Goal: Task Accomplishment & Management: Use online tool/utility

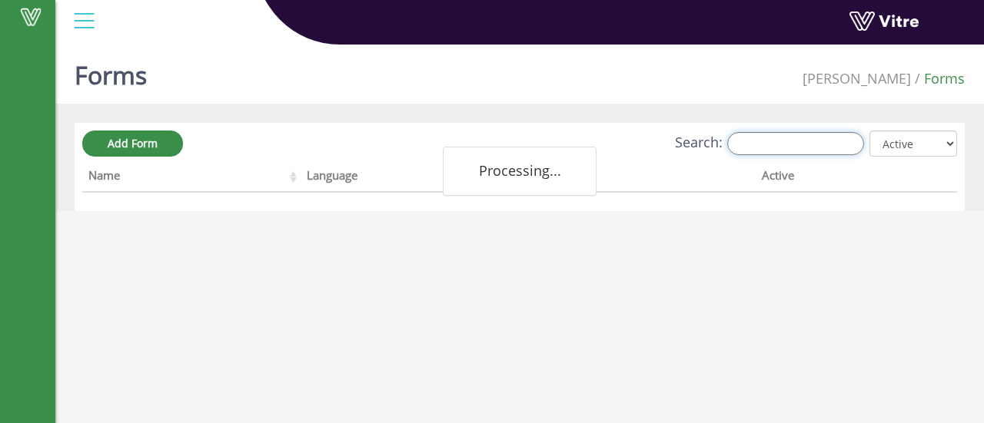
click at [807, 135] on input "Search:" at bounding box center [795, 143] width 137 height 23
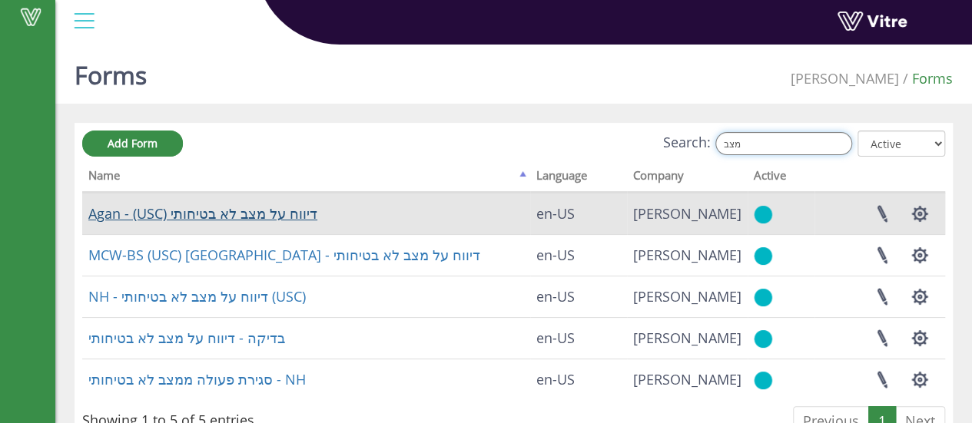
type input "מצב"
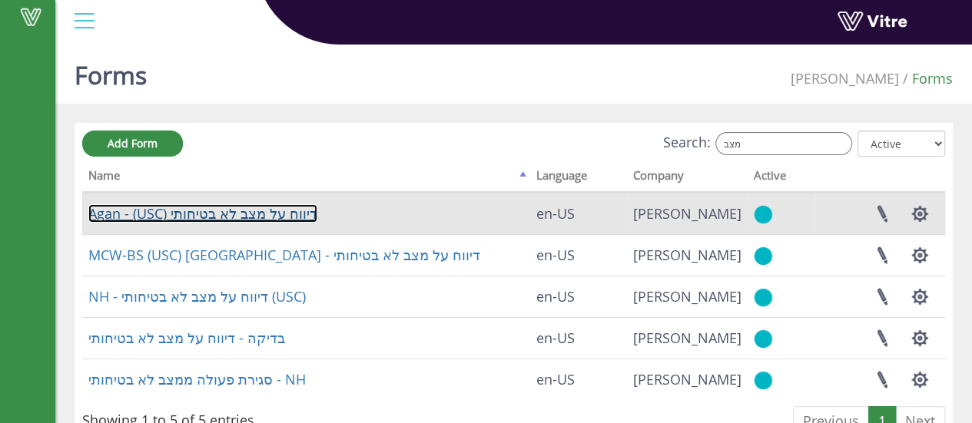
click at [194, 216] on link "Agan - (USC) דיווח על מצב לא בטיחותי" at bounding box center [202, 213] width 229 height 18
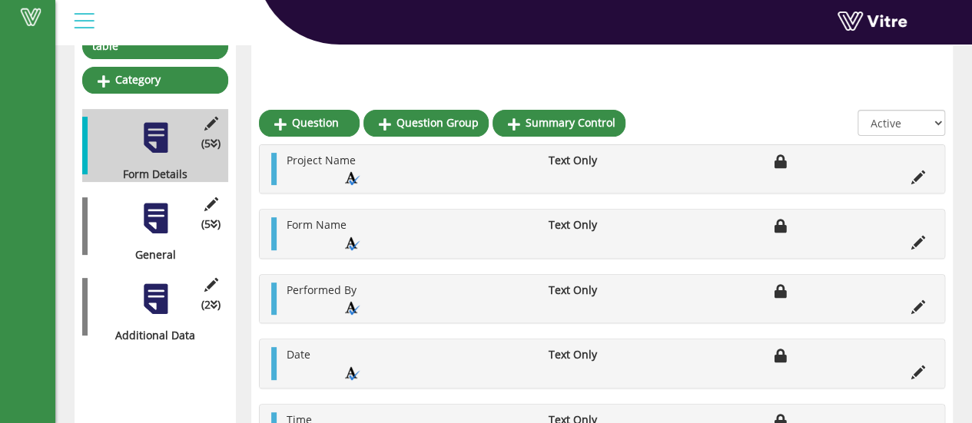
scroll to position [237, 0]
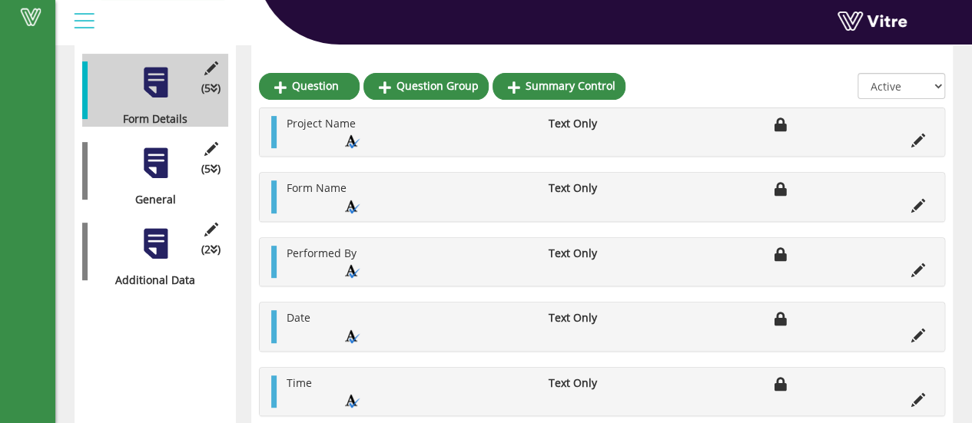
click at [156, 232] on div at bounding box center [155, 244] width 35 height 35
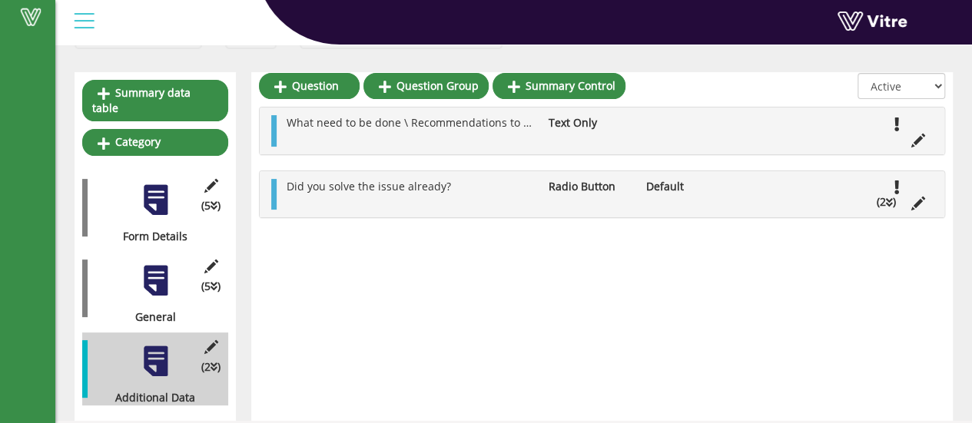
click at [158, 278] on div at bounding box center [155, 281] width 35 height 35
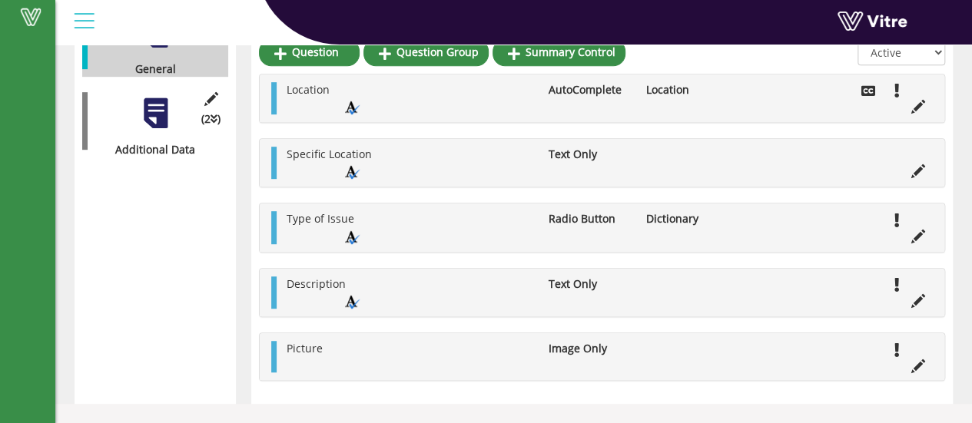
scroll to position [407, 0]
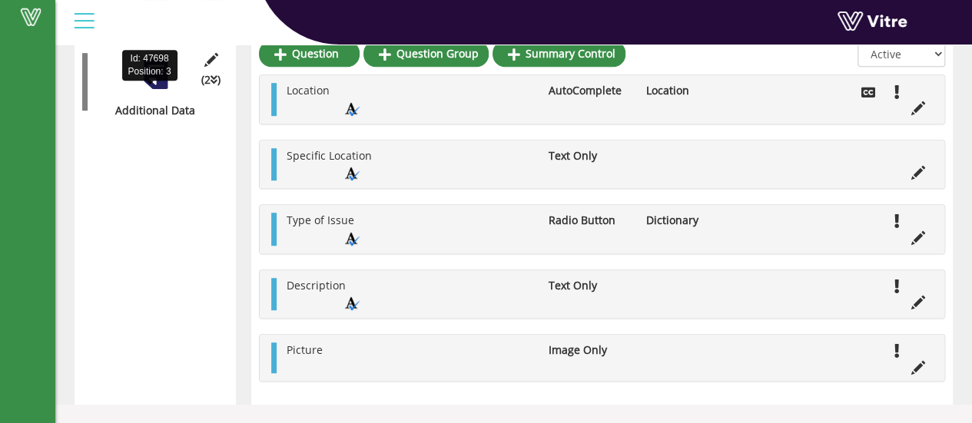
click at [143, 103] on div "Additional Data" at bounding box center [149, 110] width 134 height 15
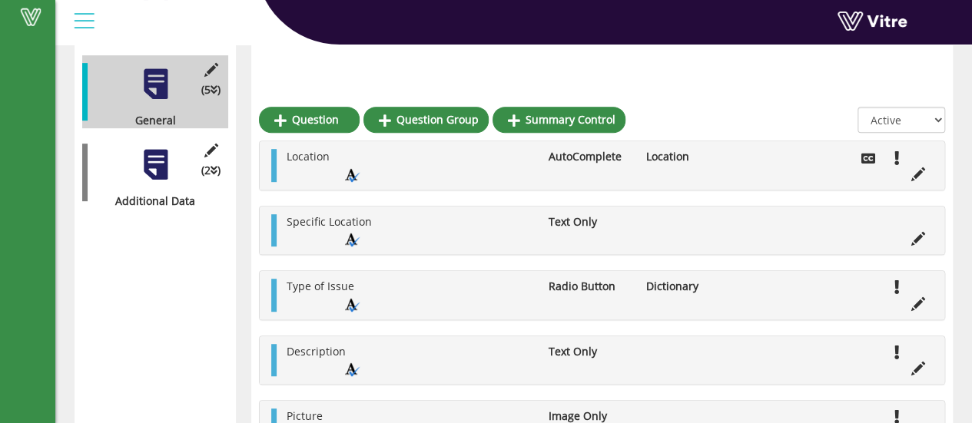
scroll to position [314, 0]
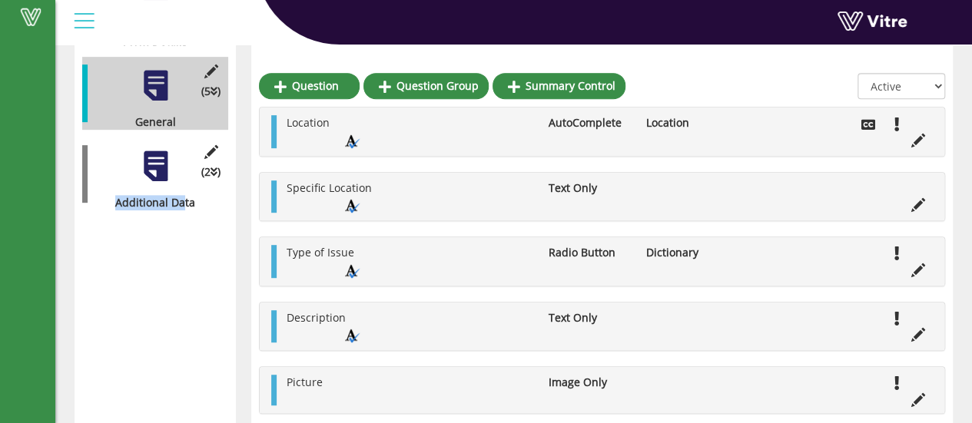
drag, startPoint x: 183, startPoint y: 174, endPoint x: 153, endPoint y: 148, distance: 39.3
click at [153, 148] on div "(2 ) Additional Data" at bounding box center [155, 174] width 146 height 73
click at [153, 149] on div at bounding box center [155, 166] width 35 height 35
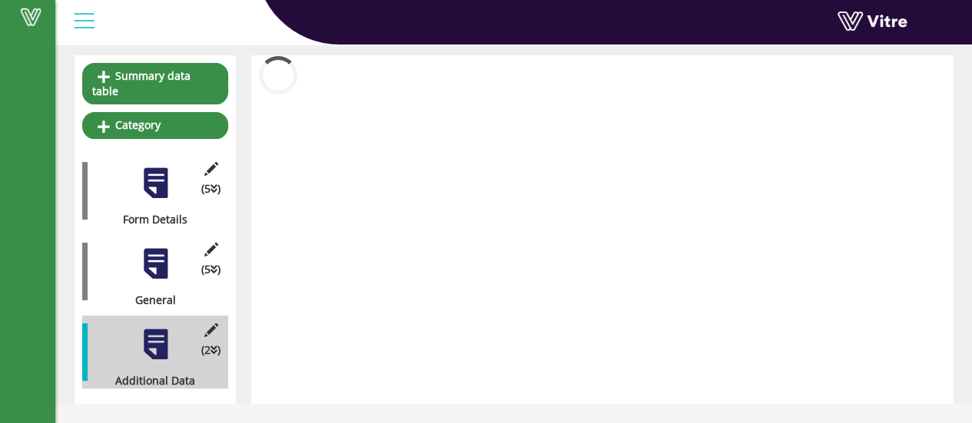
scroll to position [119, 0]
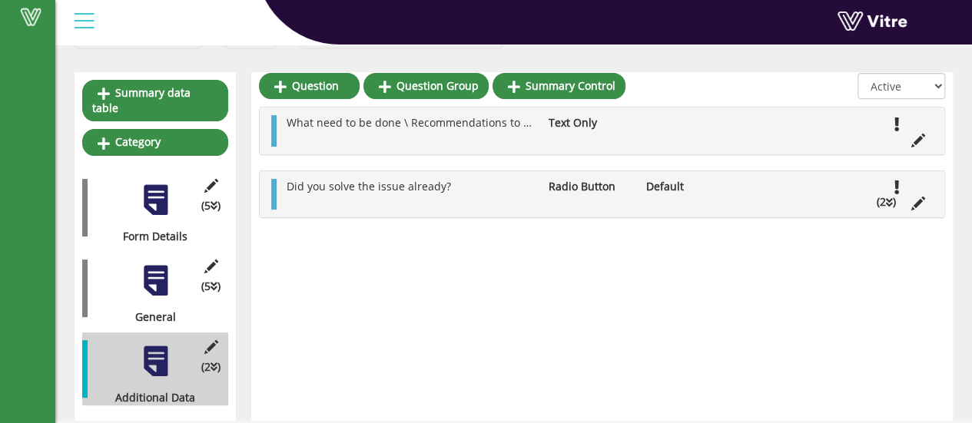
click at [151, 279] on div at bounding box center [155, 281] width 35 height 35
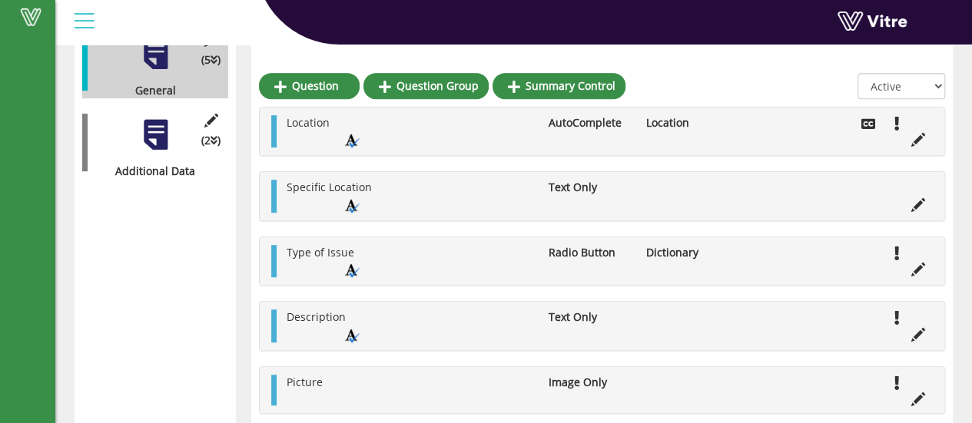
scroll to position [344, 0]
click at [141, 136] on div at bounding box center [155, 136] width 35 height 35
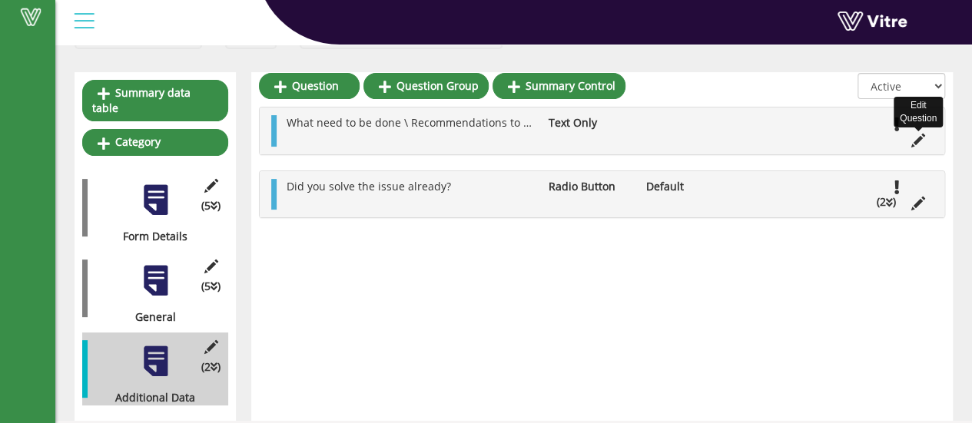
click at [918, 134] on icon at bounding box center [919, 141] width 14 height 14
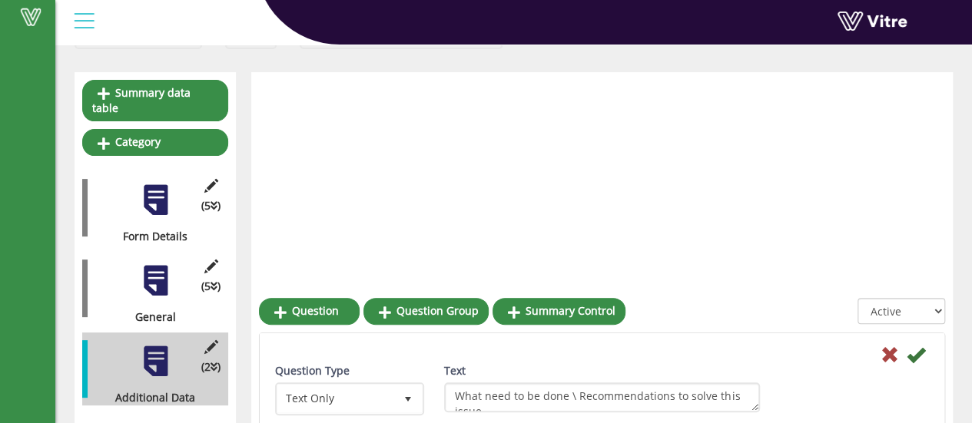
scroll to position [344, 0]
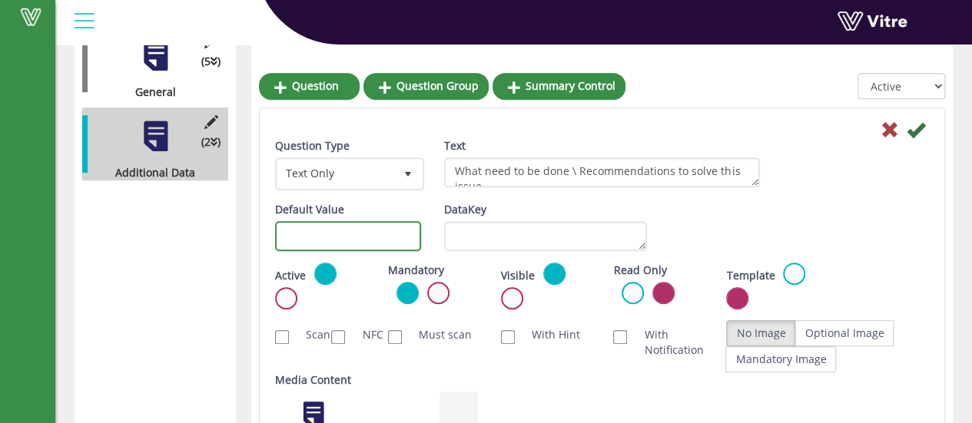
click at [357, 241] on input "text" at bounding box center [348, 236] width 146 height 30
type input "#"
type input "#task.action"
click at [920, 122] on icon at bounding box center [916, 130] width 18 height 18
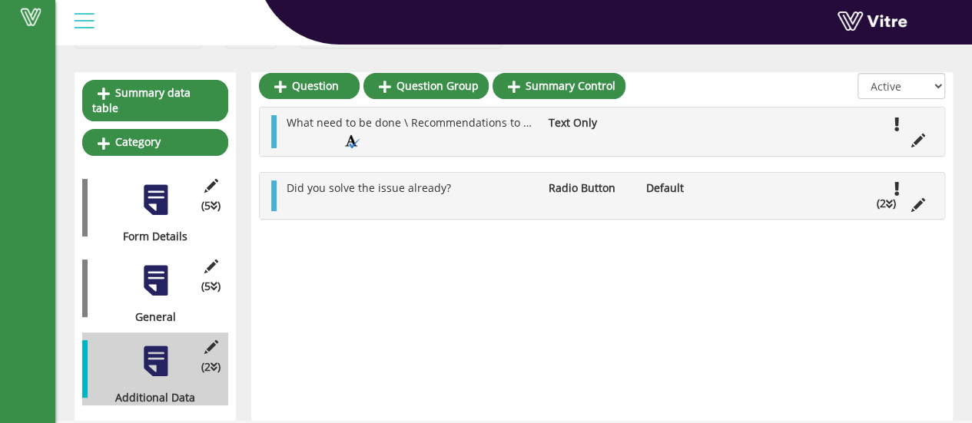
click at [919, 308] on div "Question Question Group Summary Control All Active Not Active What need to be d…" at bounding box center [602, 246] width 702 height 349
click at [31, 18] on span at bounding box center [31, 17] width 38 height 18
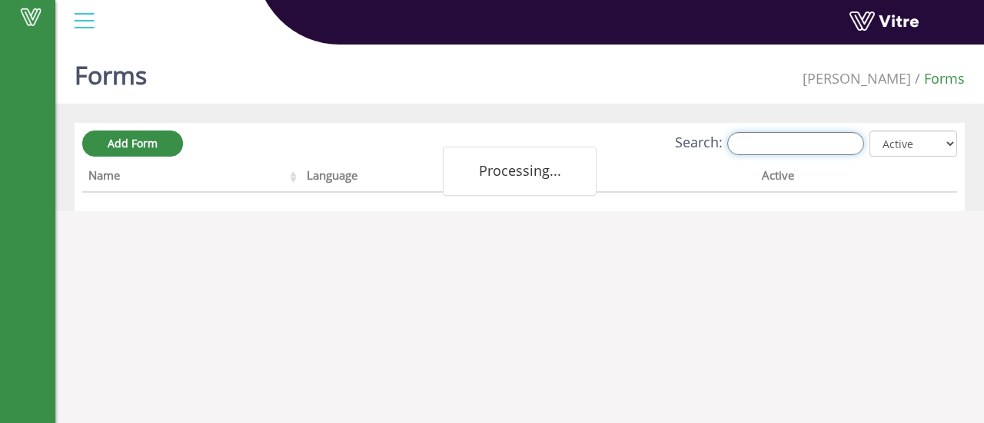
click at [771, 136] on input "Search:" at bounding box center [795, 143] width 137 height 23
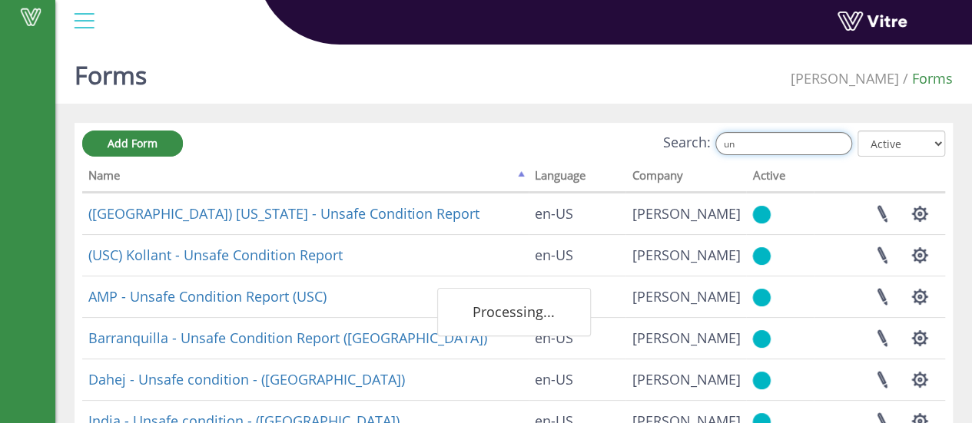
type input "u"
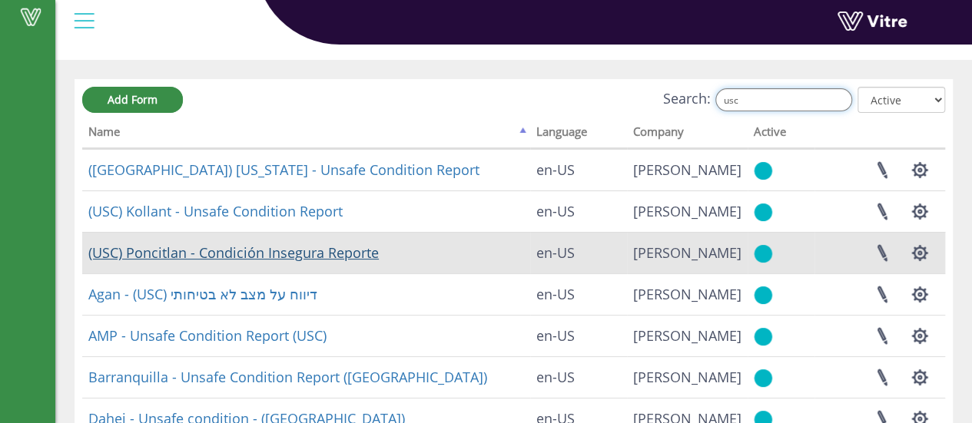
scroll to position [45, 0]
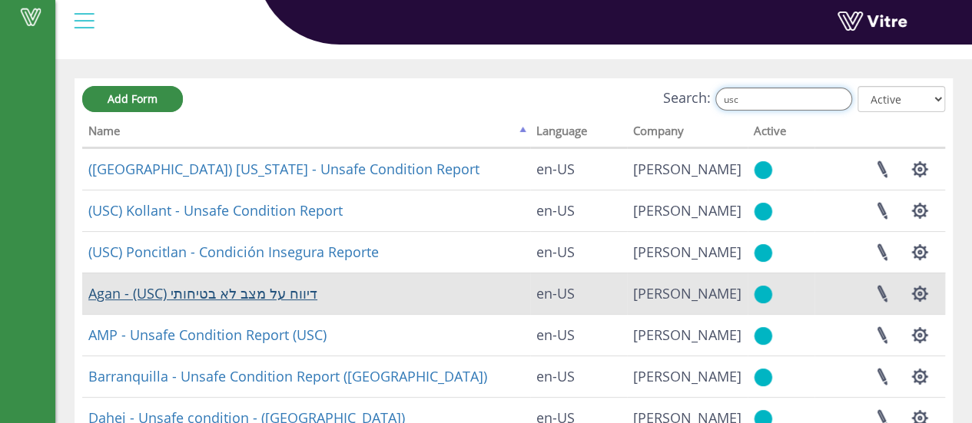
type input "usc"
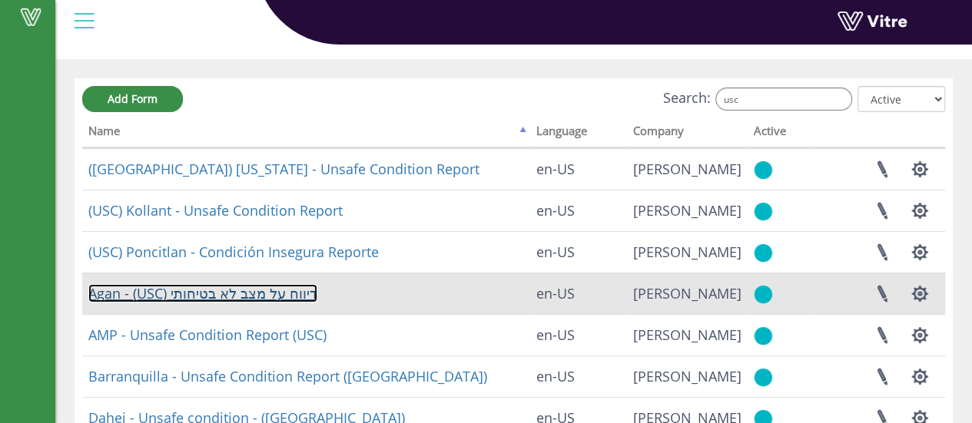
click at [264, 287] on link "Agan - (USC) דיווח על מצב לא בטיחותי" at bounding box center [202, 293] width 229 height 18
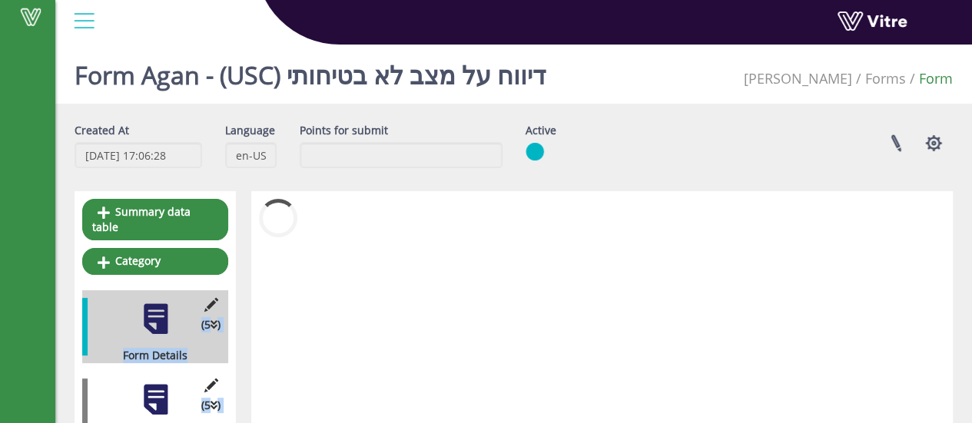
click at [872, 287] on div at bounding box center [602, 365] width 702 height 349
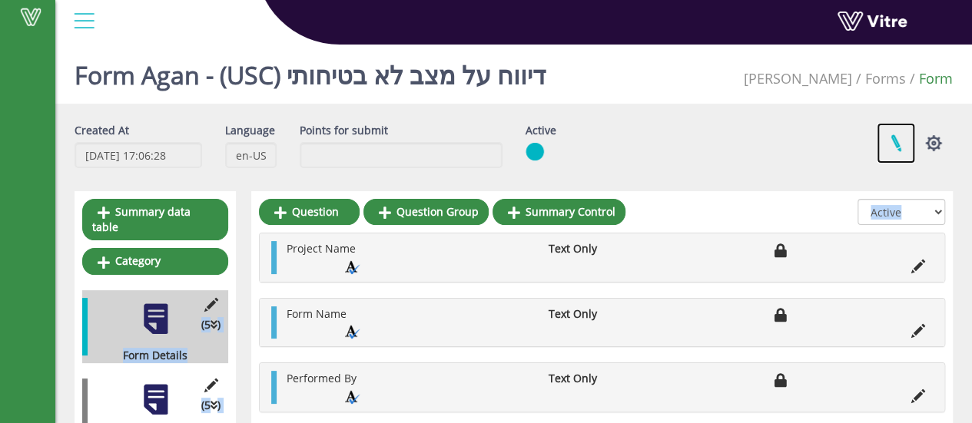
click at [897, 150] on link at bounding box center [896, 143] width 38 height 41
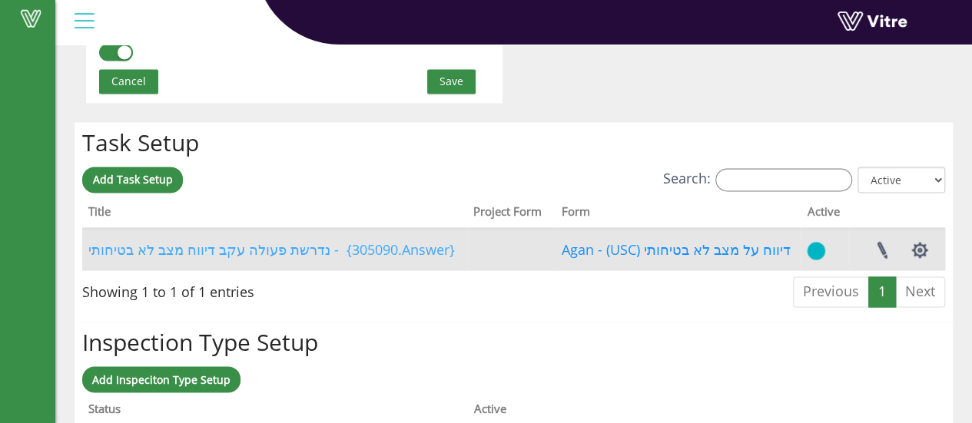
scroll to position [1104, 0]
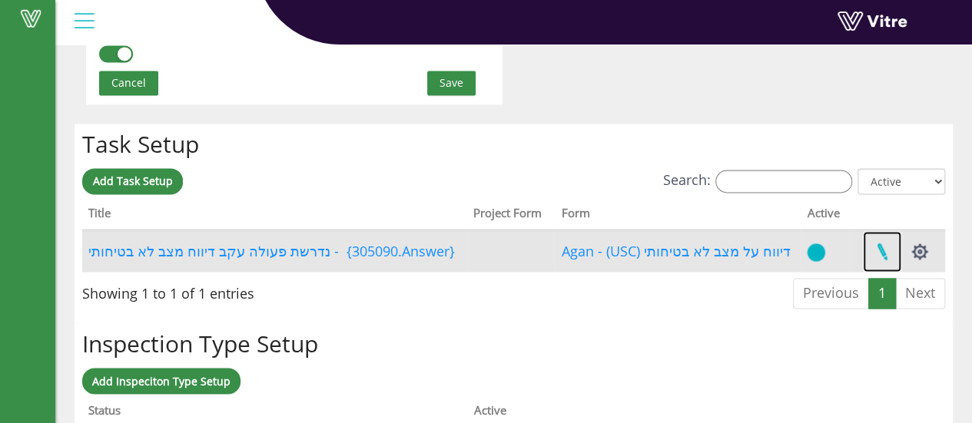
click at [892, 254] on link at bounding box center [882, 251] width 38 height 41
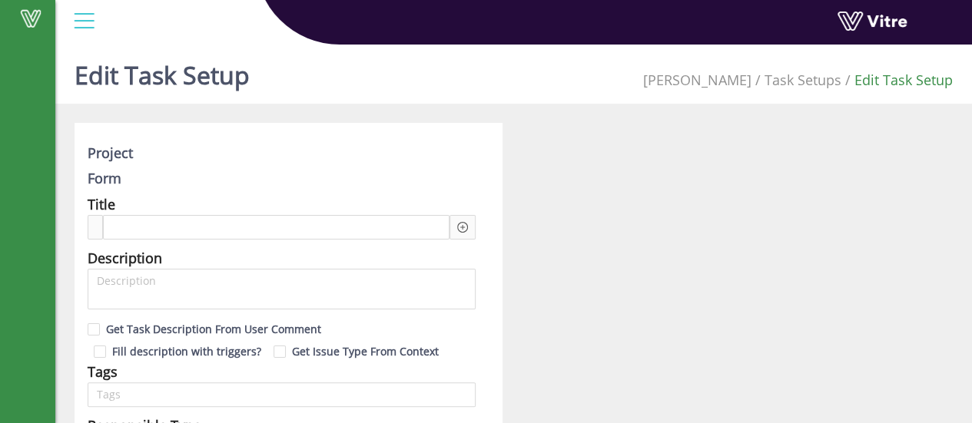
type input "[PERSON_NAME]"
type input "48"
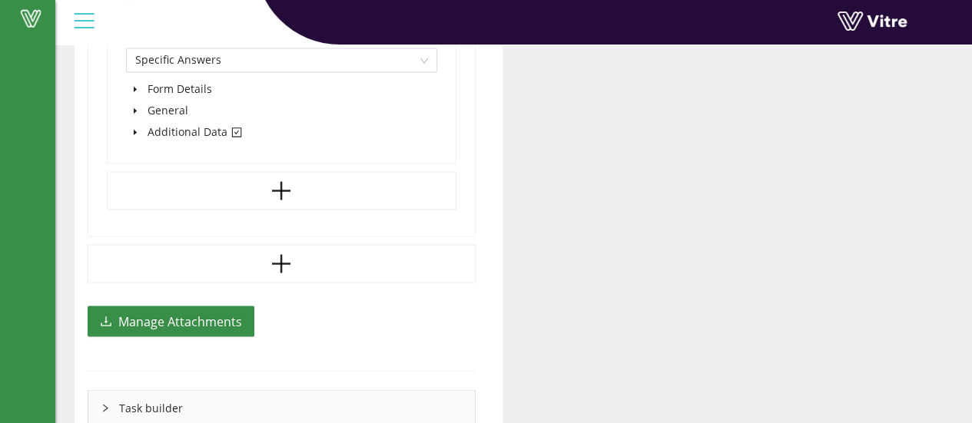
scroll to position [1247, 0]
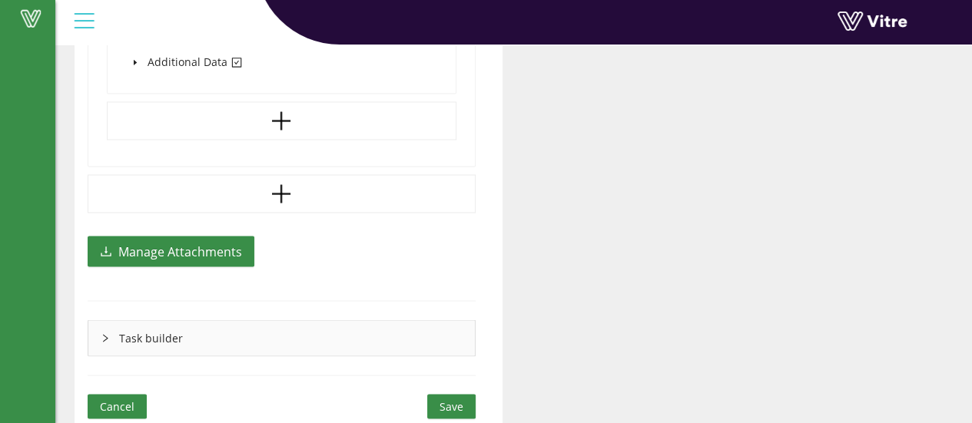
click at [240, 320] on div "Task builder" at bounding box center [281, 337] width 387 height 35
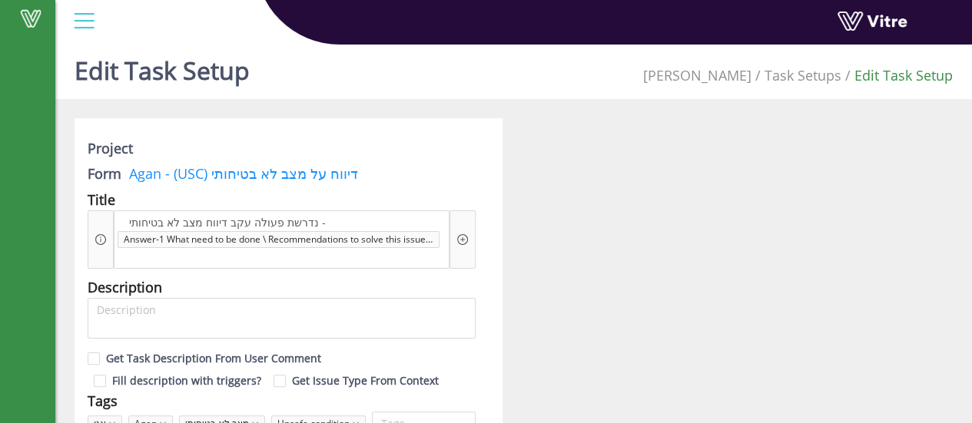
scroll to position [0, 0]
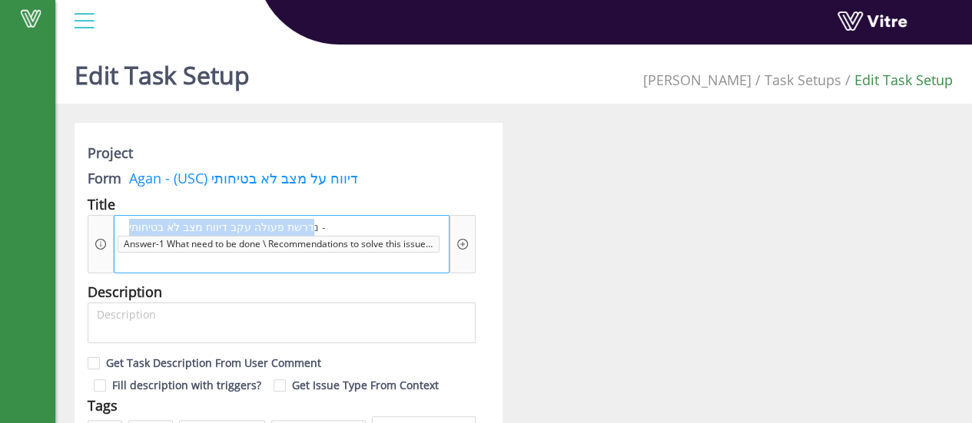
drag, startPoint x: 297, startPoint y: 227, endPoint x: 128, endPoint y: 219, distance: 169.3
click at [128, 219] on span "נדרשת פעולה עקב דיווח מצב לא בטיחותי -" at bounding box center [227, 227] width 204 height 17
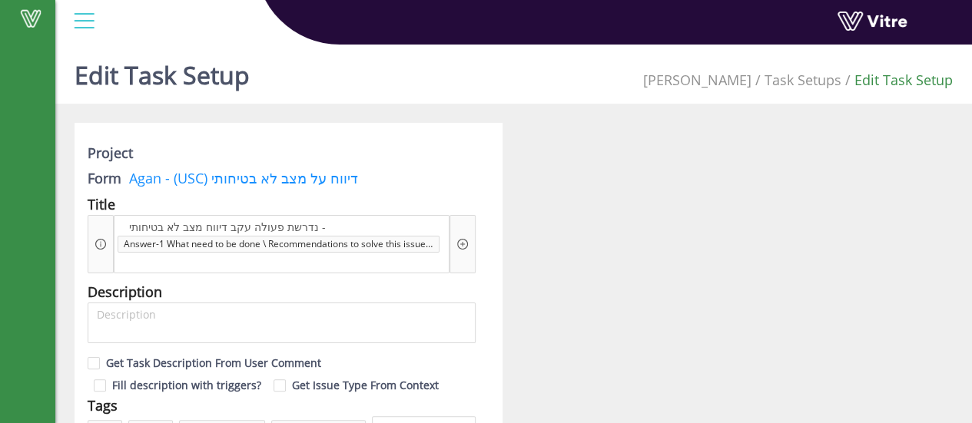
click at [0, 241] on div "Vitre" at bounding box center [27, 211] width 55 height 423
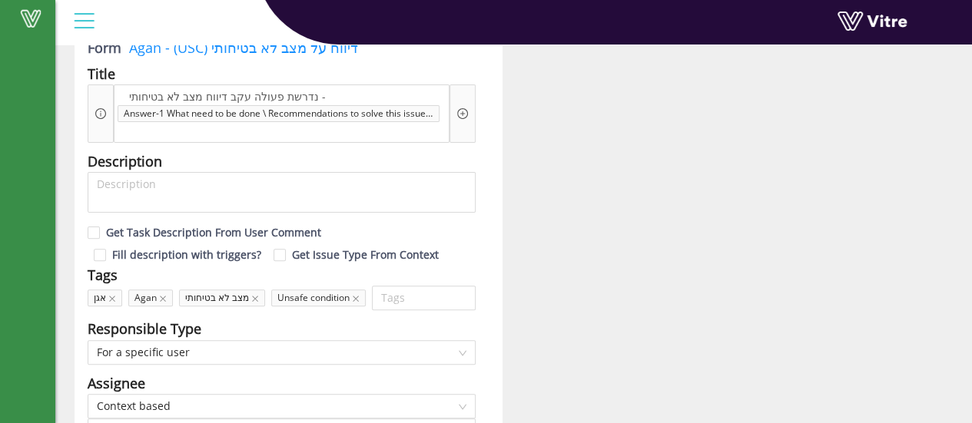
scroll to position [58, 0]
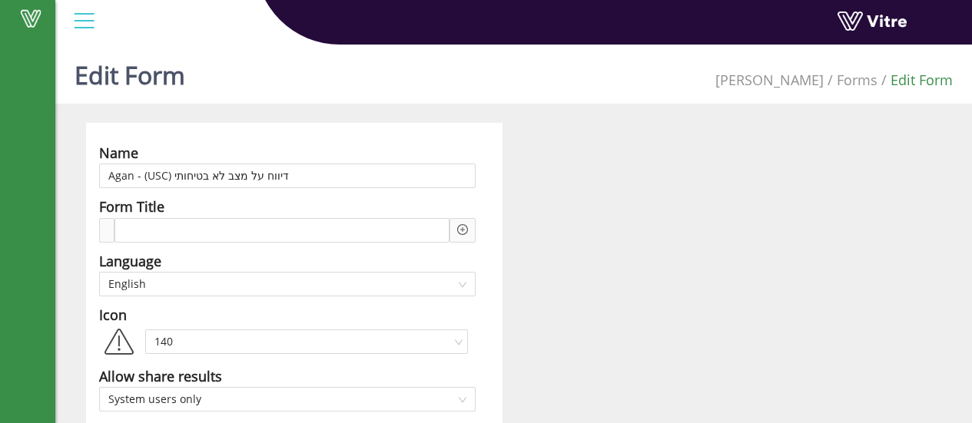
scroll to position [1104, 0]
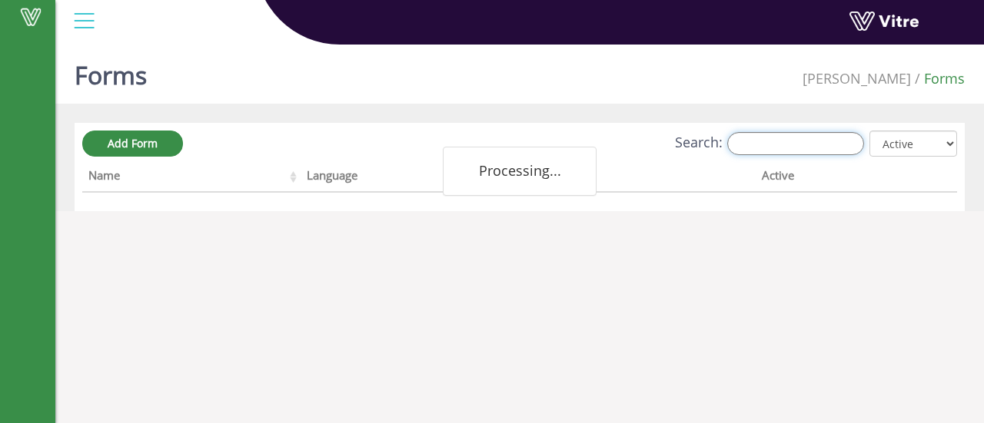
click at [779, 137] on input "Search:" at bounding box center [795, 143] width 137 height 23
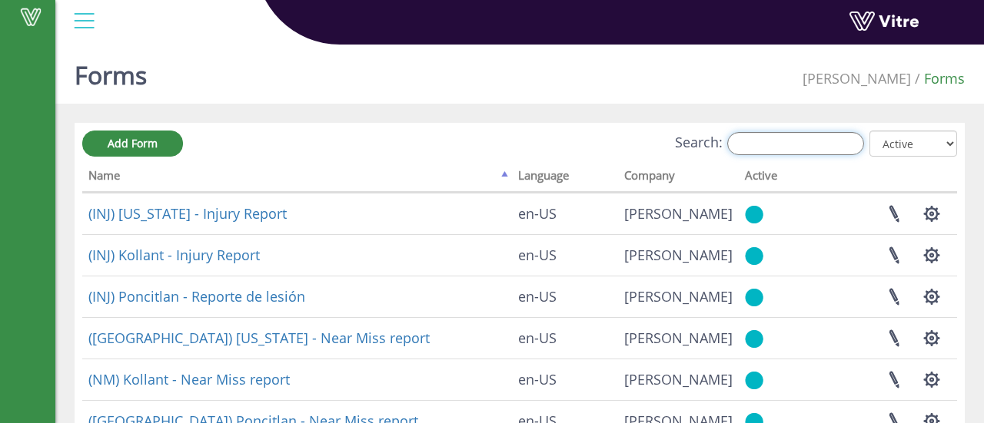
type input "x"
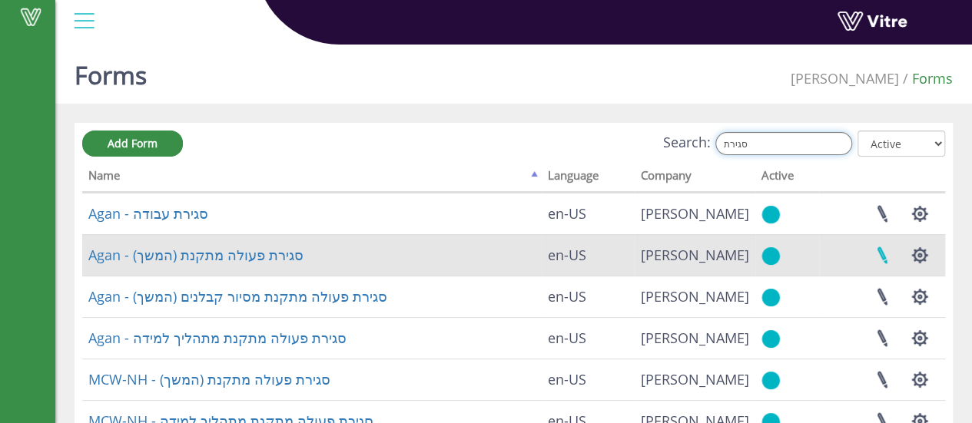
type input "סגירת"
click at [887, 250] on link at bounding box center [882, 255] width 38 height 41
